Goal: Find specific page/section: Find specific page/section

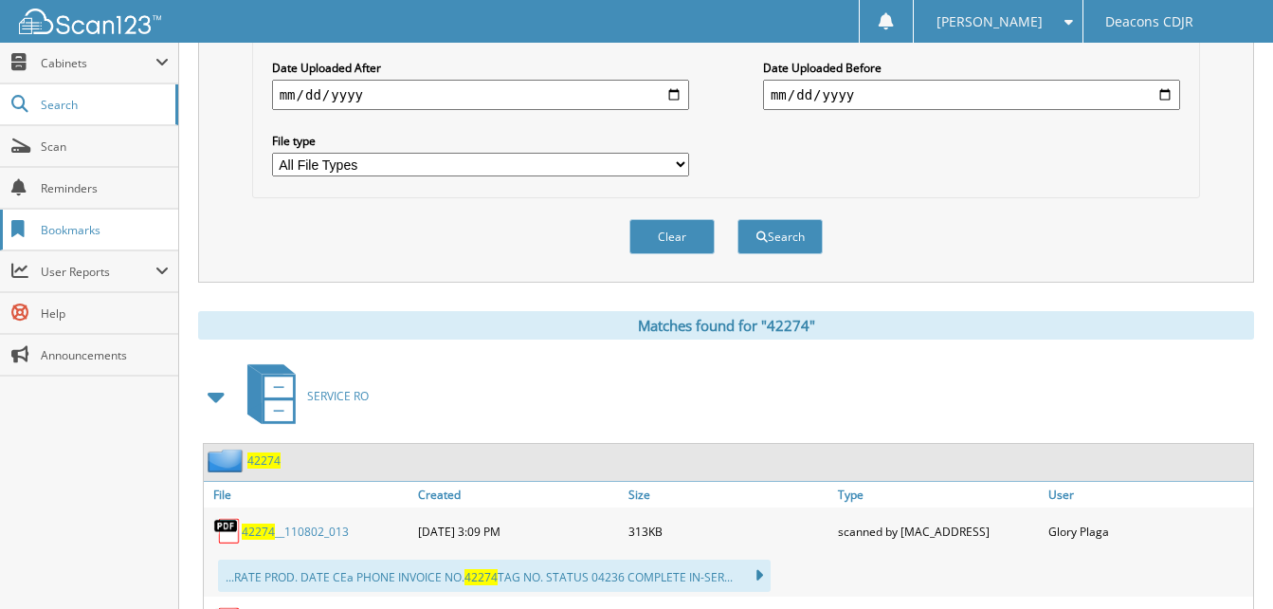
scroll to position [190, 0]
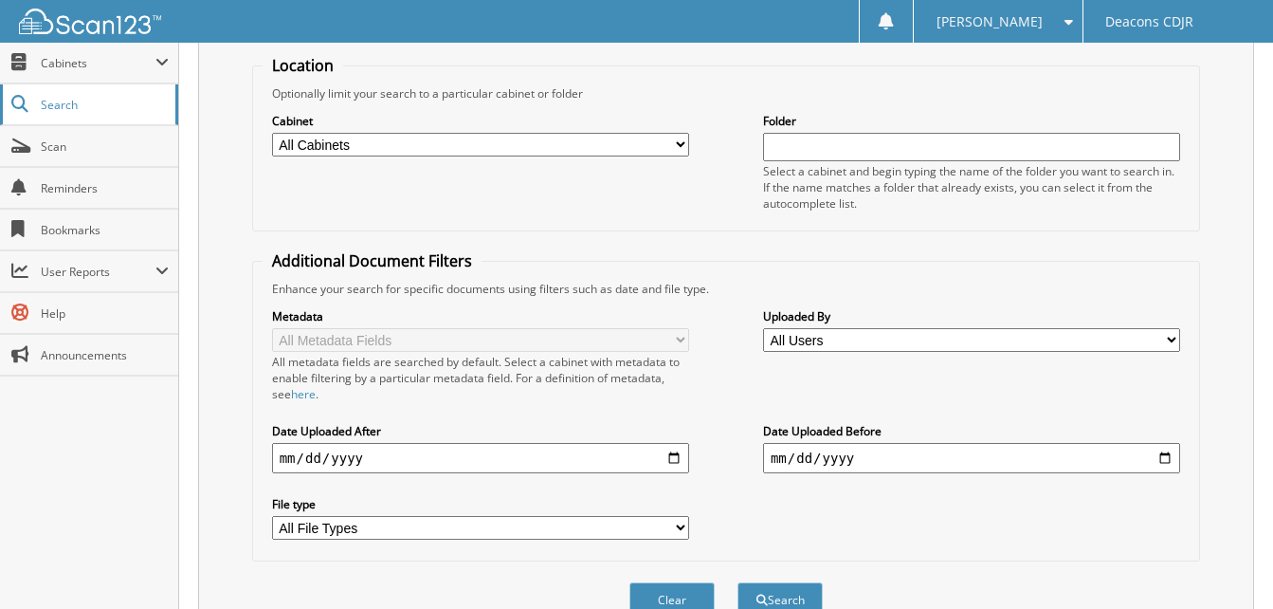
click at [77, 94] on link "Search" at bounding box center [89, 104] width 178 height 41
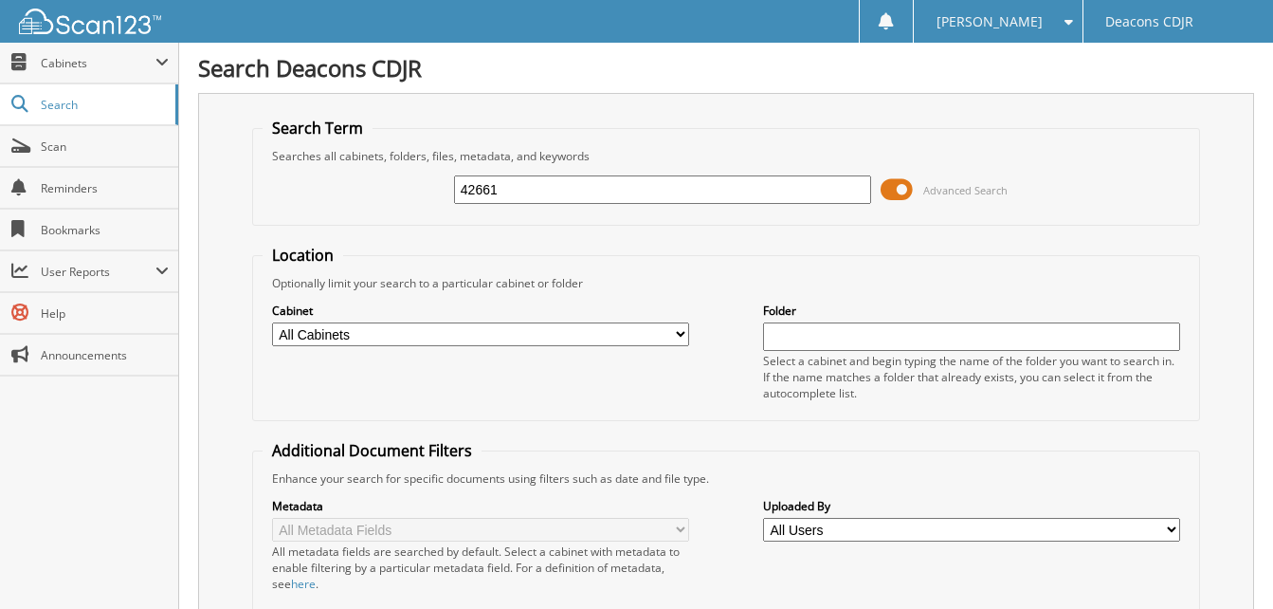
type input "42661"
click at [898, 180] on span at bounding box center [897, 189] width 32 height 28
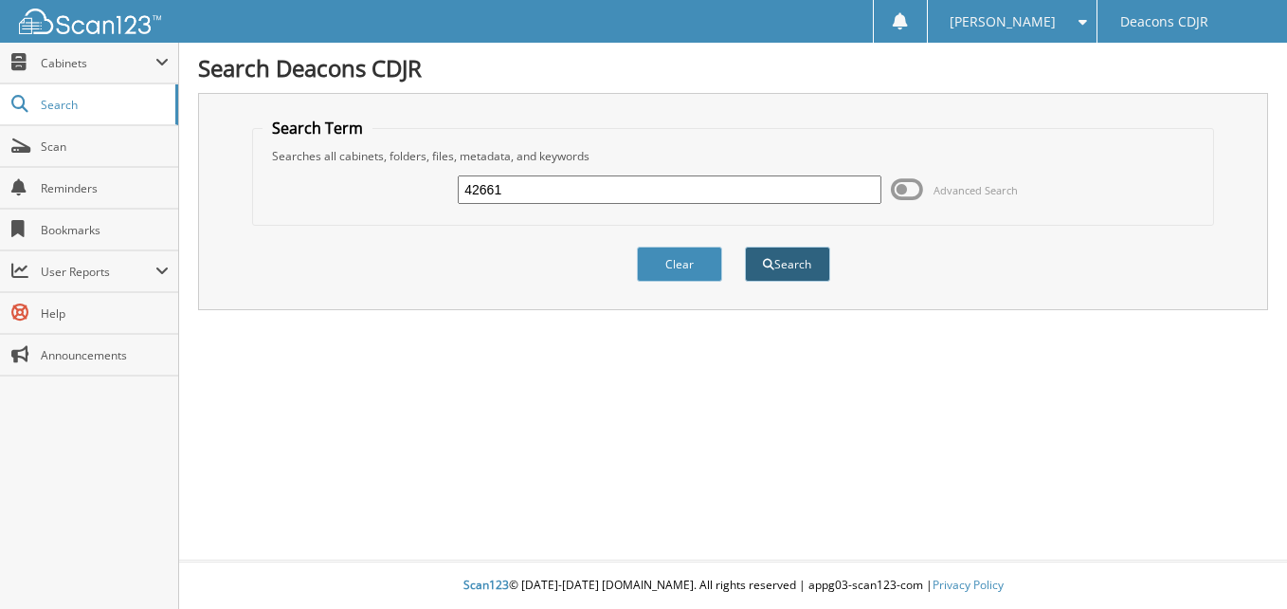
click at [793, 257] on button "Search" at bounding box center [787, 263] width 85 height 35
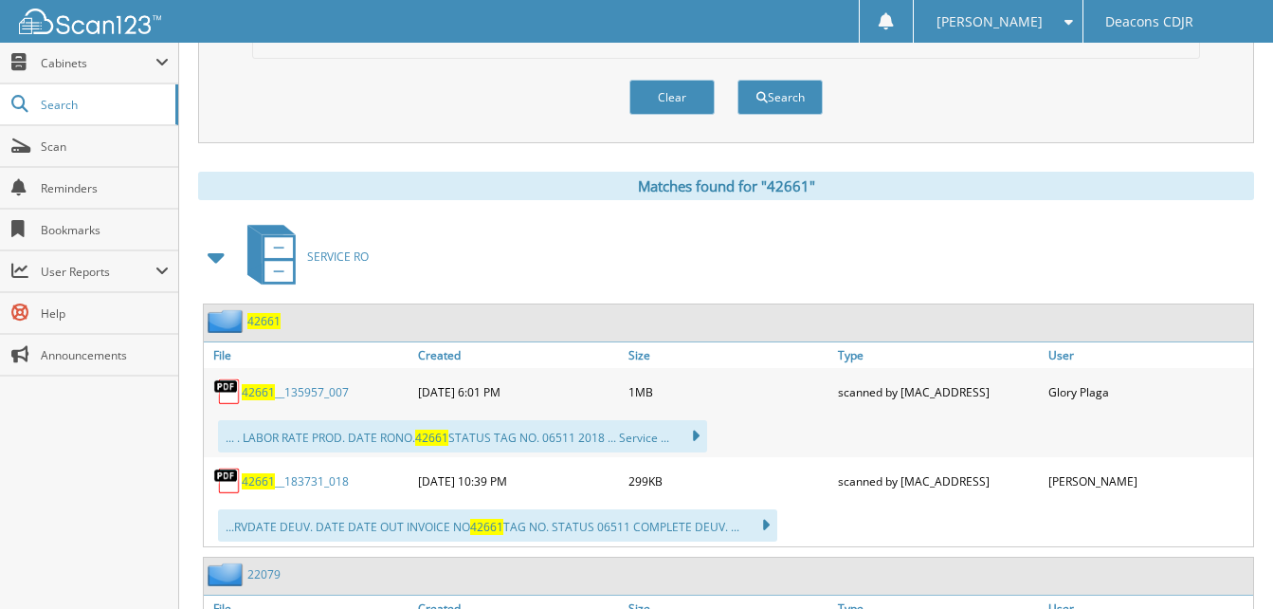
scroll to position [758, 0]
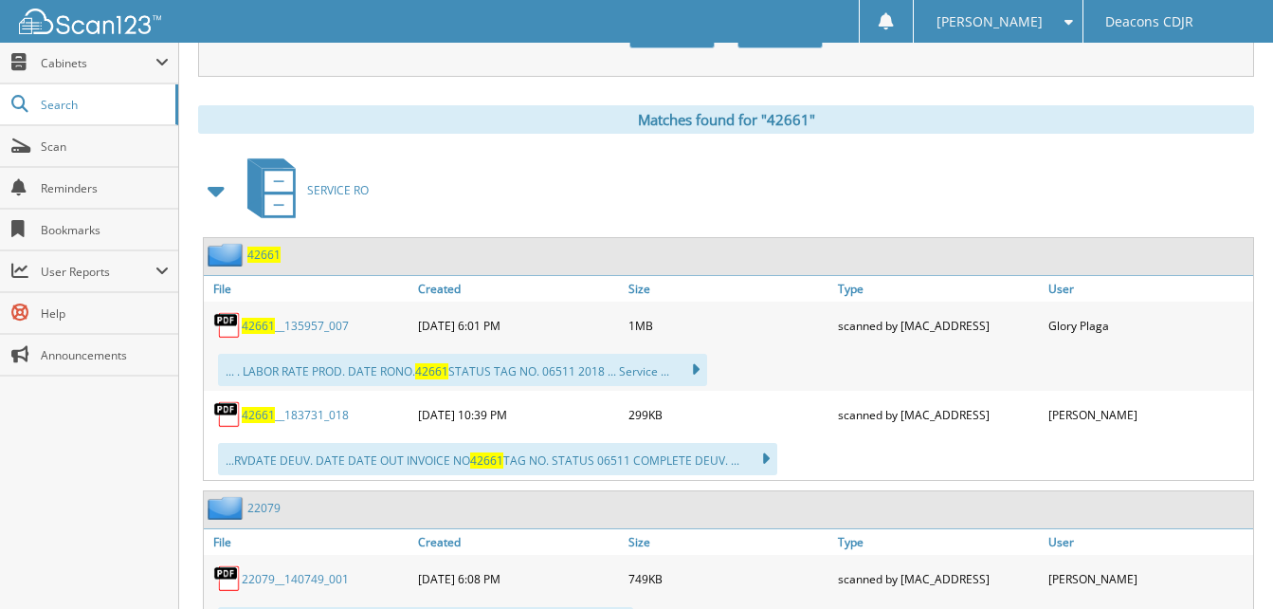
click at [300, 419] on link "42661 __183731_018" at bounding box center [295, 415] width 107 height 16
click at [292, 329] on link "42661 __135957_007" at bounding box center [295, 326] width 107 height 16
